Goal: Check status: Check status

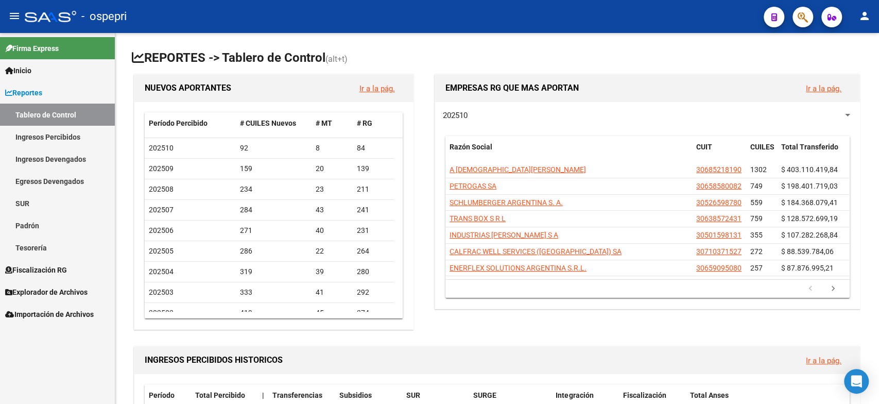
click at [58, 131] on link "Ingresos Percibidos" at bounding box center [57, 137] width 115 height 22
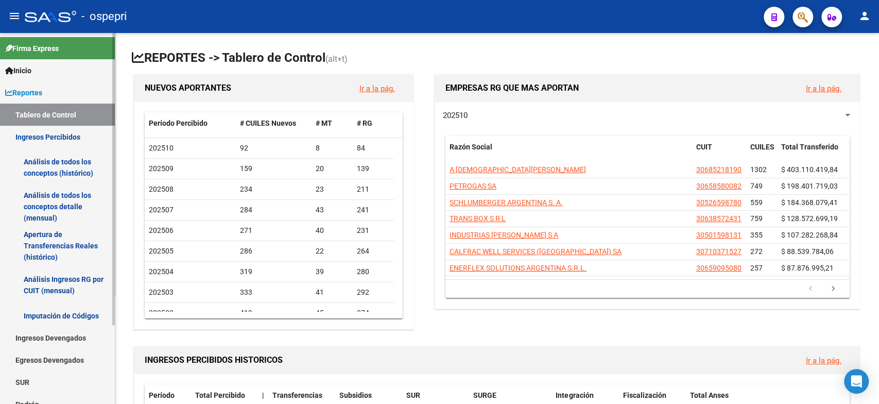
click at [82, 282] on link "Análisis Ingresos RG por CUIT (mensual)" at bounding box center [57, 284] width 115 height 39
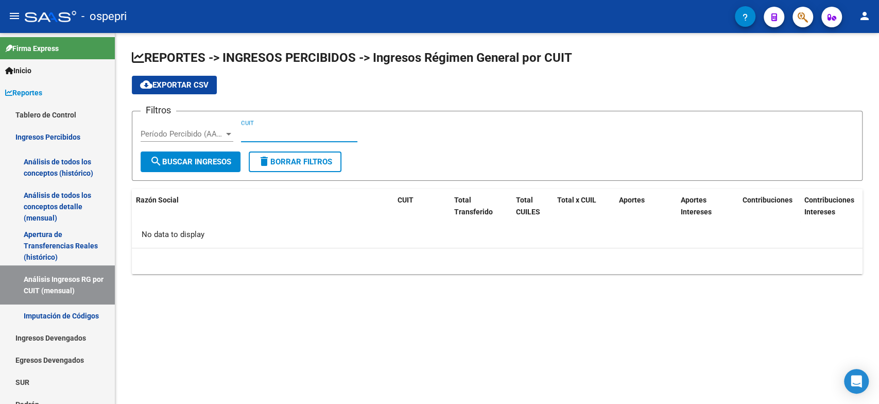
click at [262, 131] on input "CUIT" at bounding box center [299, 133] width 116 height 9
paste input "33-70871364-9"
type input "33-70871364-9"
click at [206, 163] on span "search Buscar Ingresos" at bounding box center [190, 161] width 81 height 9
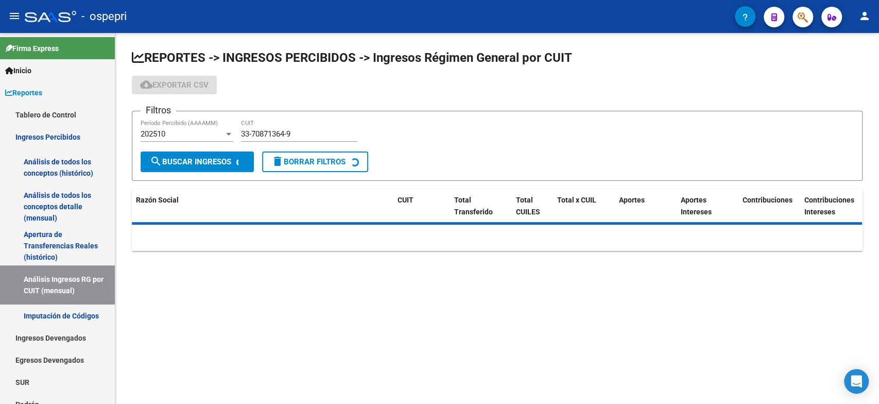
click at [195, 136] on div "202510" at bounding box center [182, 133] width 83 height 9
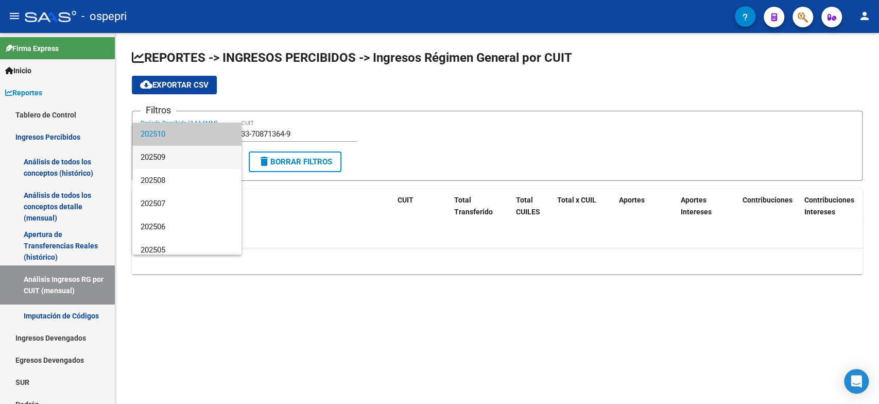
click at [173, 153] on span "202509" at bounding box center [187, 157] width 93 height 23
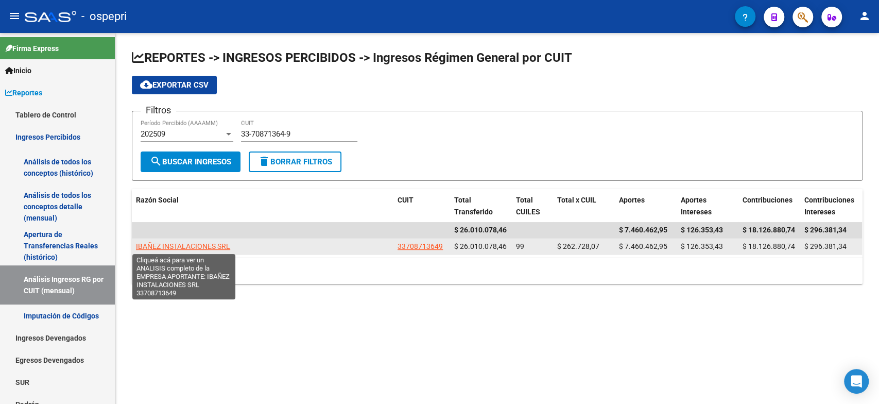
click at [194, 250] on span "IBAÑEZ INSTALACIONES SRL" at bounding box center [183, 246] width 94 height 8
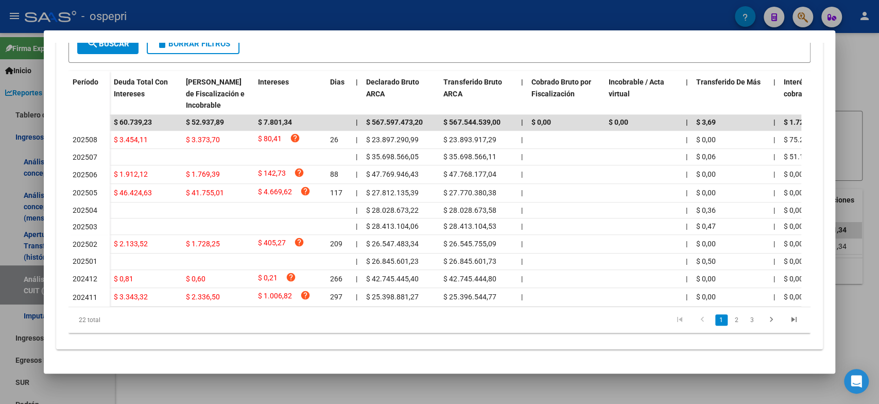
scroll to position [157, 0]
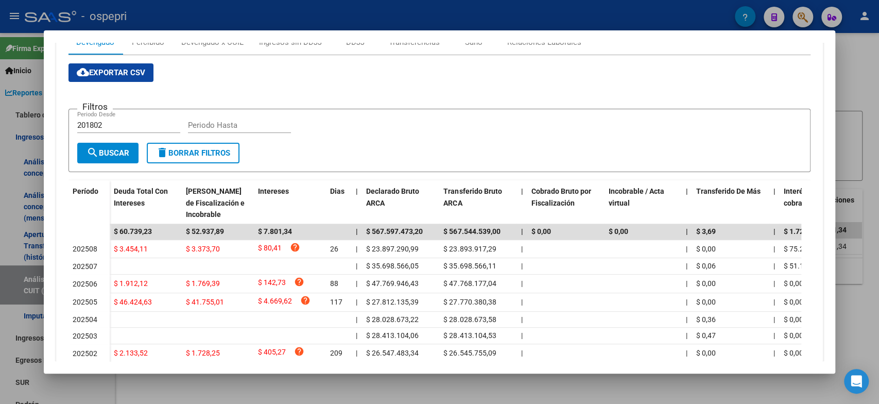
click at [477, 386] on div at bounding box center [439, 202] width 879 height 404
